Goal: Book appointment/travel/reservation

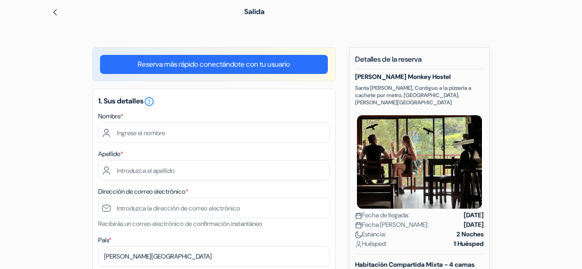
scroll to position [54, 0]
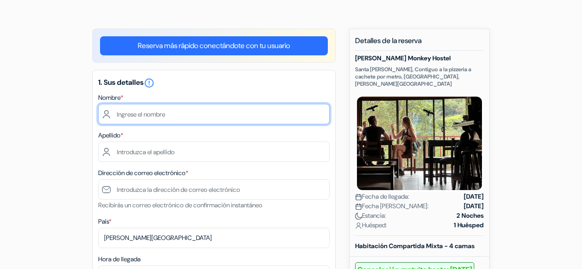
click at [197, 114] on input "text" at bounding box center [213, 114] width 231 height 20
type input "[PERSON_NAME]"
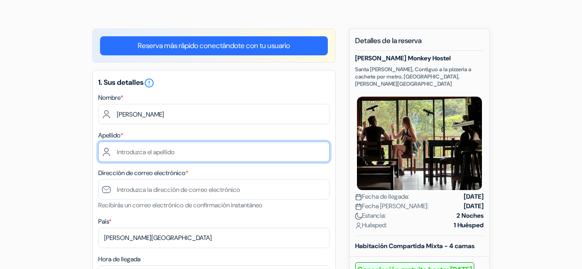
type input "[PERSON_NAME]"
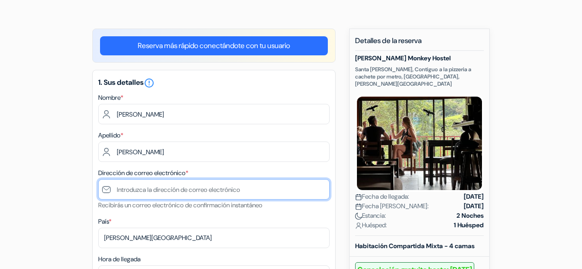
type input "[EMAIL_ADDRESS][DOMAIN_NAME]"
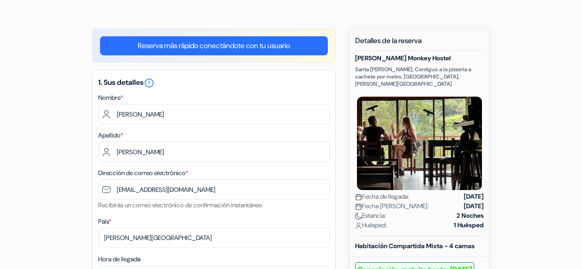
type input "88224959"
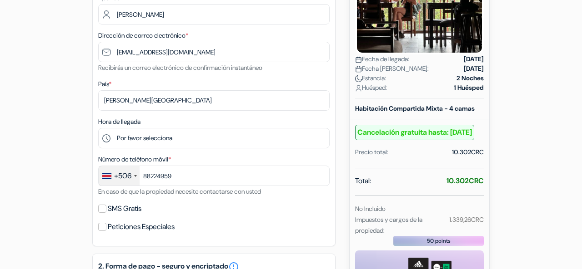
scroll to position [224, 0]
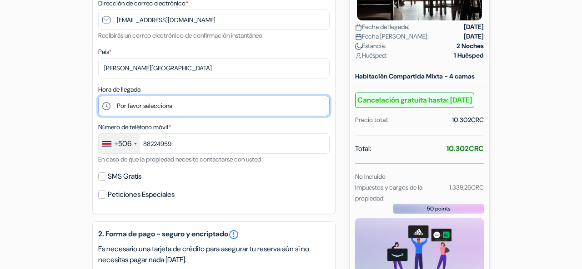
click at [179, 110] on select "Por favor selecciona 12:00 13:00 14:00 15:00 16:00 17:00 18:00 19:00 20:00 21:00" at bounding box center [213, 106] width 231 height 20
select select "12"
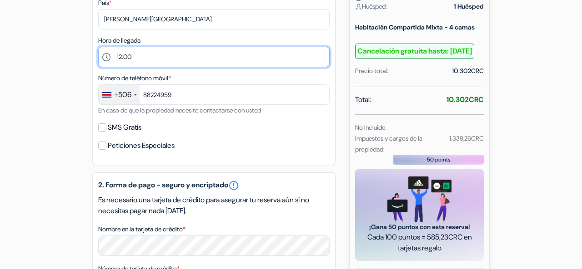
scroll to position [275, 0]
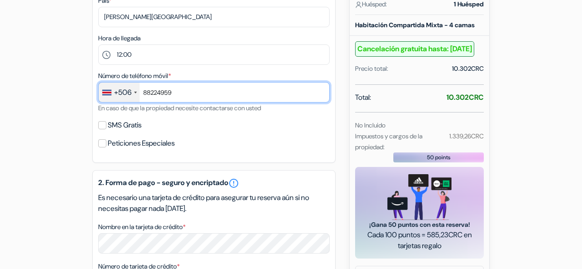
drag, startPoint x: 179, startPoint y: 96, endPoint x: 140, endPoint y: 93, distance: 39.2
click at [140, 93] on input "88224959" at bounding box center [213, 92] width 231 height 20
type input "86344986"
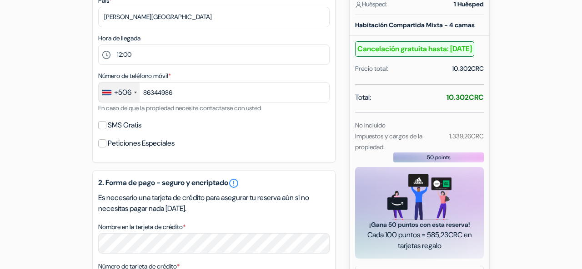
click at [216, 140] on div "Peticiones Especiales" at bounding box center [213, 143] width 231 height 13
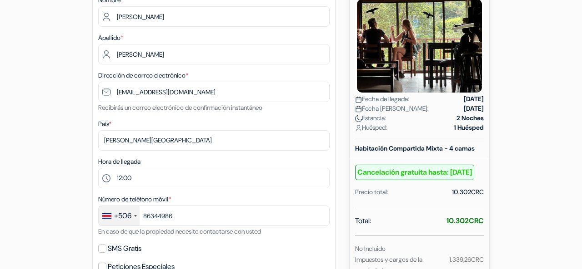
scroll to position [45, 0]
